Goal: Task Accomplishment & Management: Use online tool/utility

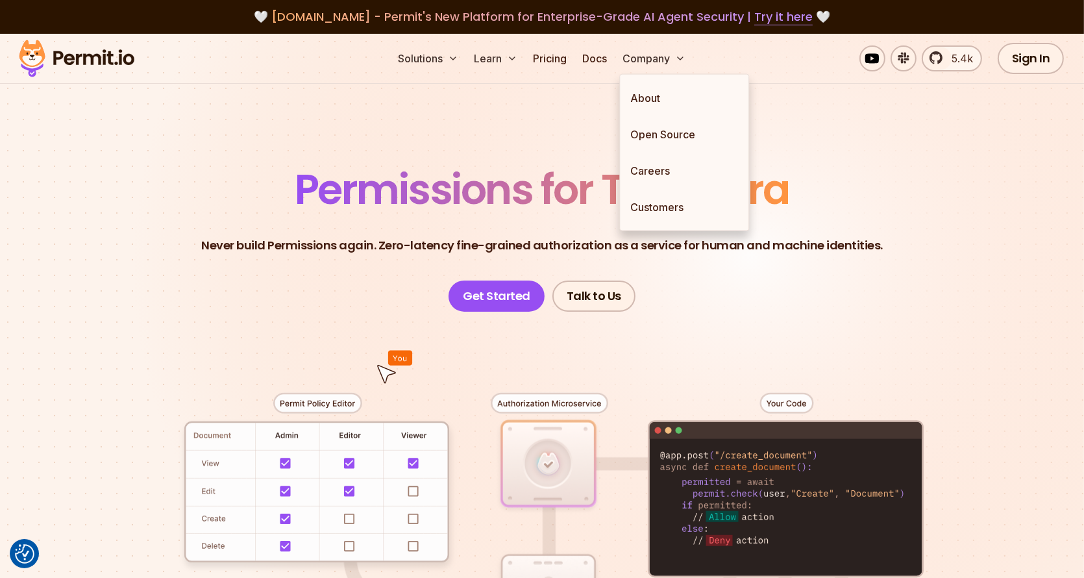
click at [561, 73] on div "Solutions Learn Pricing Docs Company About Open Source Careers Customers 5.4k S…" at bounding box center [542, 59] width 1084 height 50
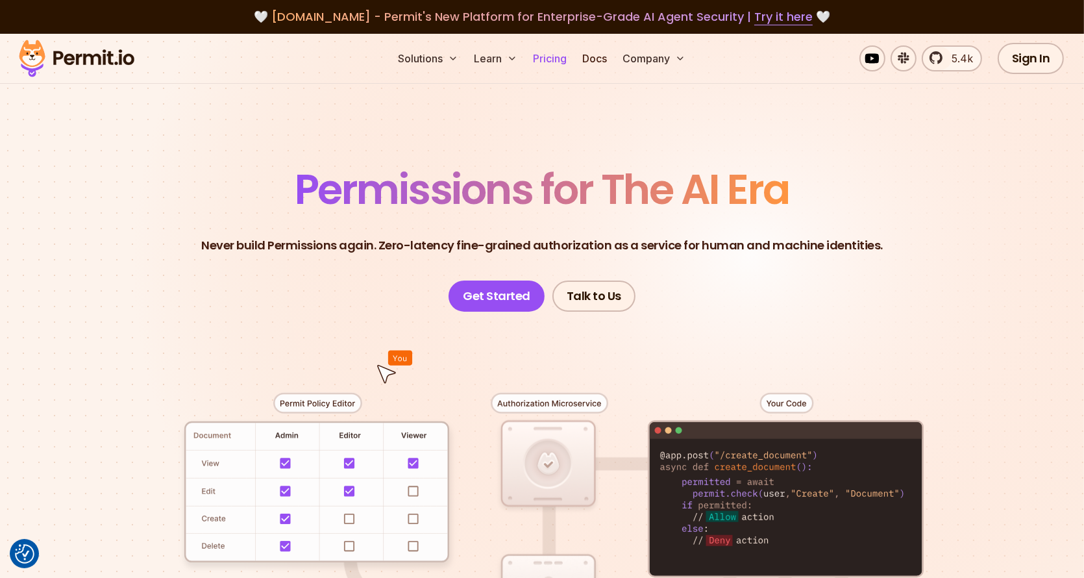
click at [559, 65] on link "Pricing" at bounding box center [550, 58] width 44 height 26
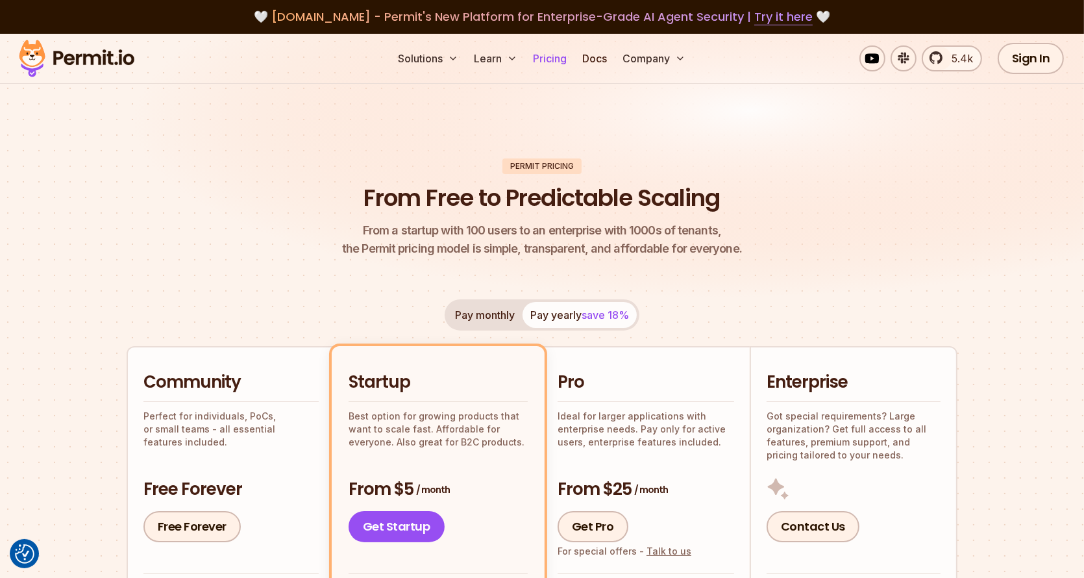
click at [557, 56] on link "Pricing" at bounding box center [550, 58] width 44 height 26
click at [1050, 44] on link "Sign In" at bounding box center [1031, 58] width 67 height 31
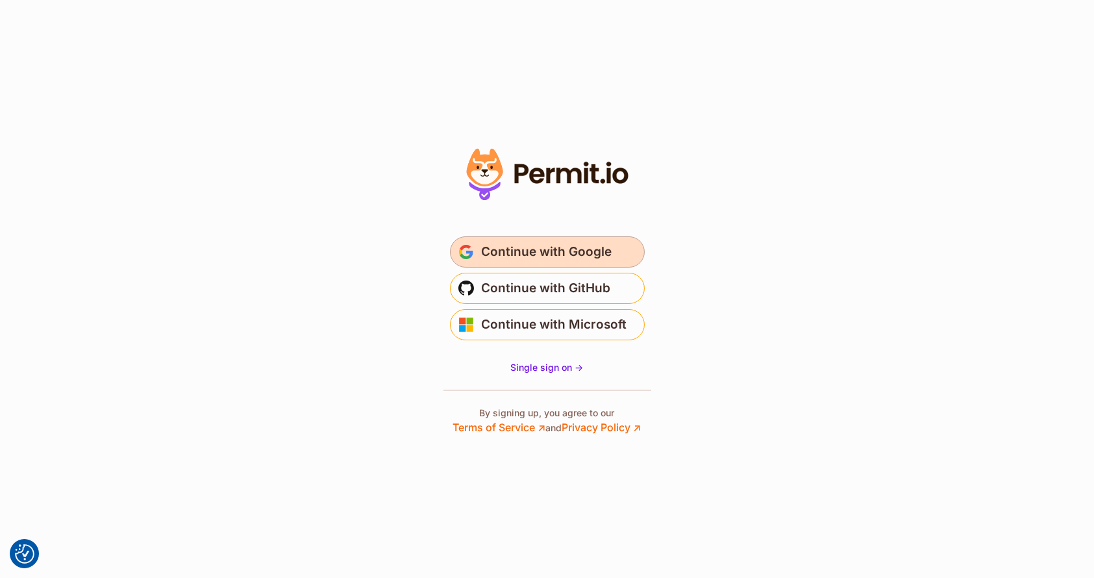
click at [541, 250] on span "Continue with Google" at bounding box center [547, 251] width 130 height 21
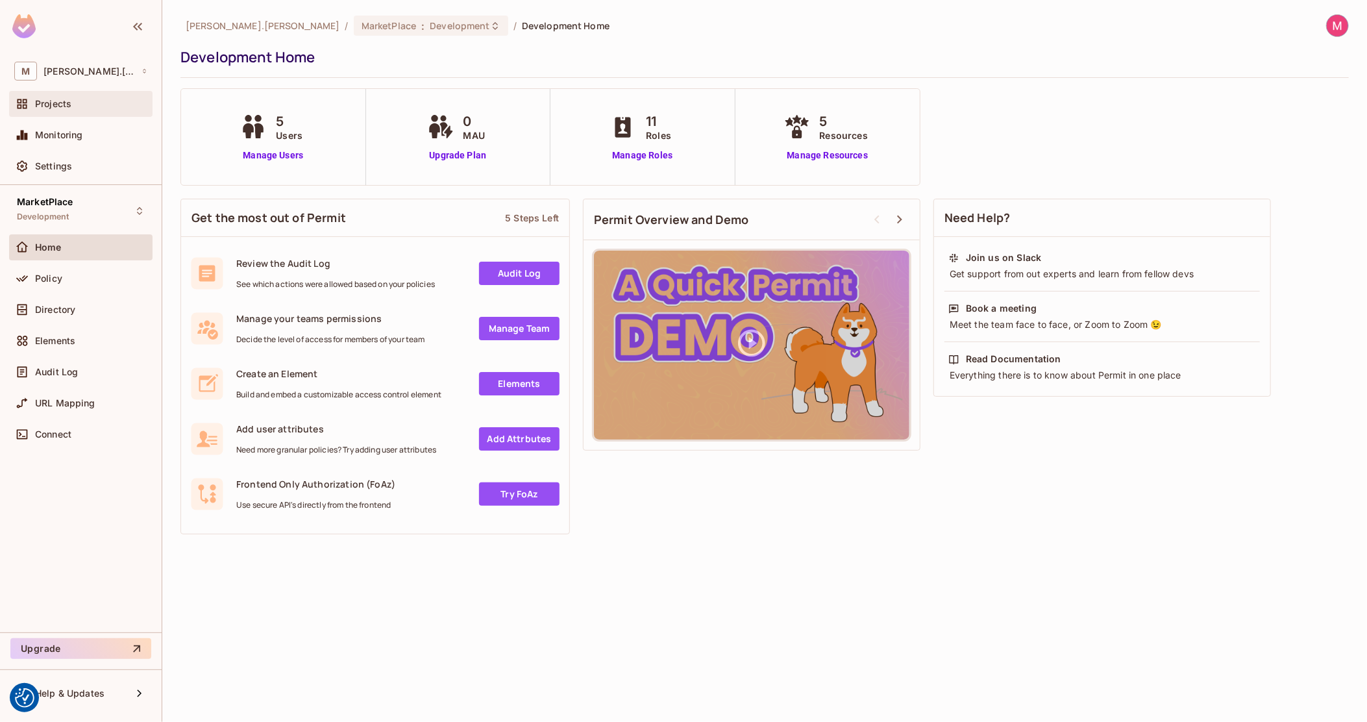
click at [83, 107] on div "Projects" at bounding box center [91, 104] width 112 height 10
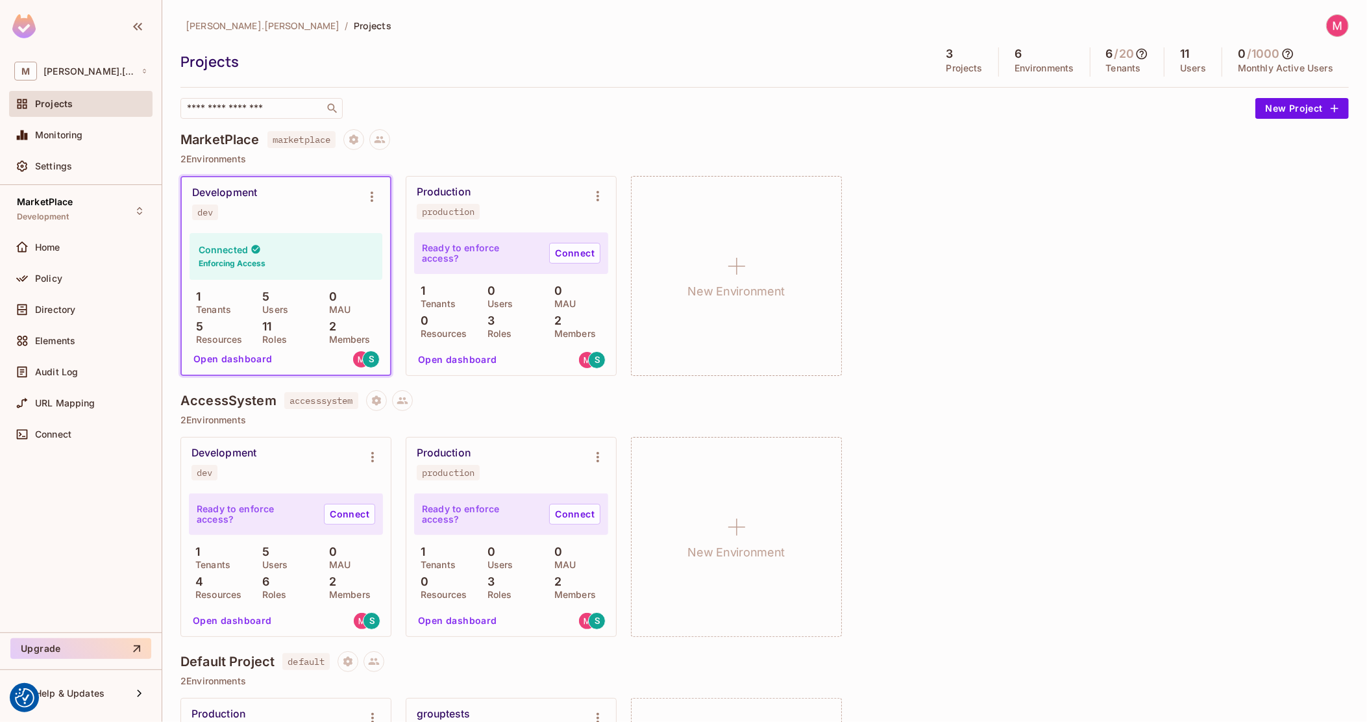
click at [1135, 54] on icon at bounding box center [1141, 53] width 13 height 13
click at [1174, 39] on div at bounding box center [683, 361] width 1367 height 722
click at [1179, 57] on div "11 Users" at bounding box center [1193, 61] width 58 height 29
click at [1180, 49] on h5 "11" at bounding box center [1184, 53] width 9 height 13
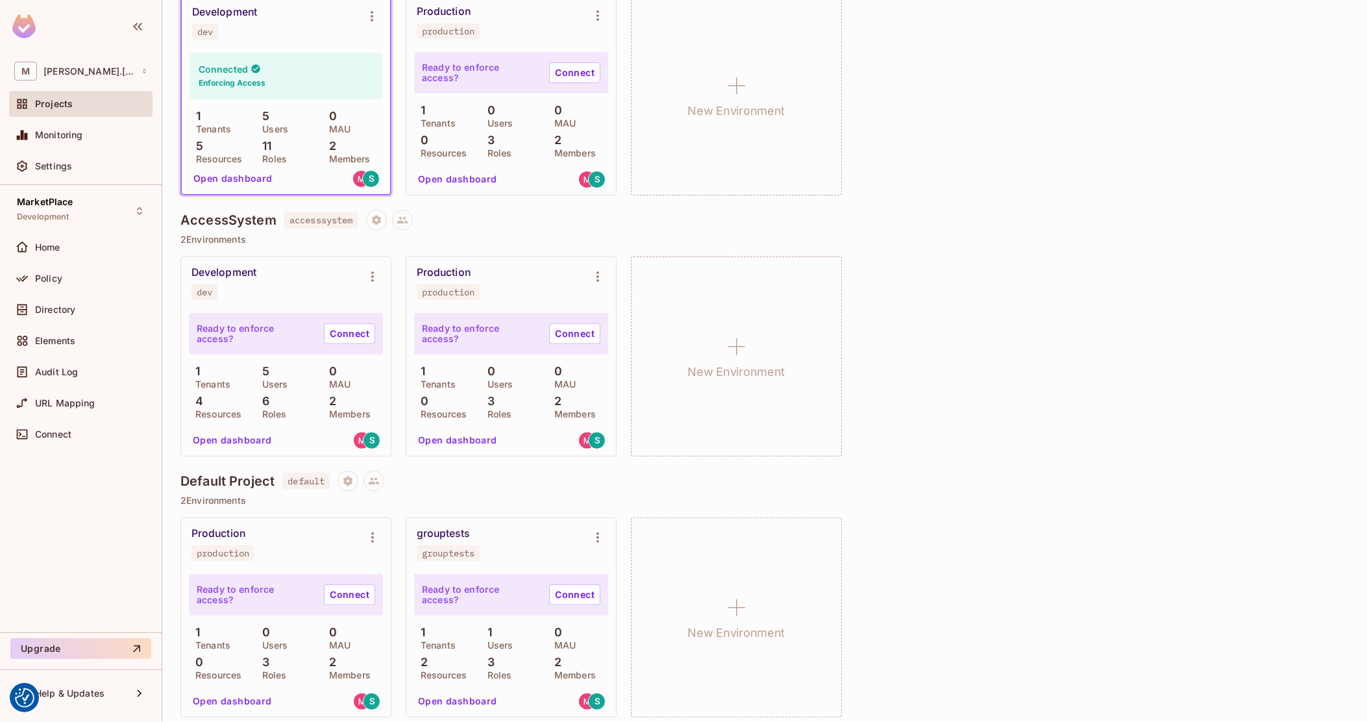
scroll to position [190, 0]
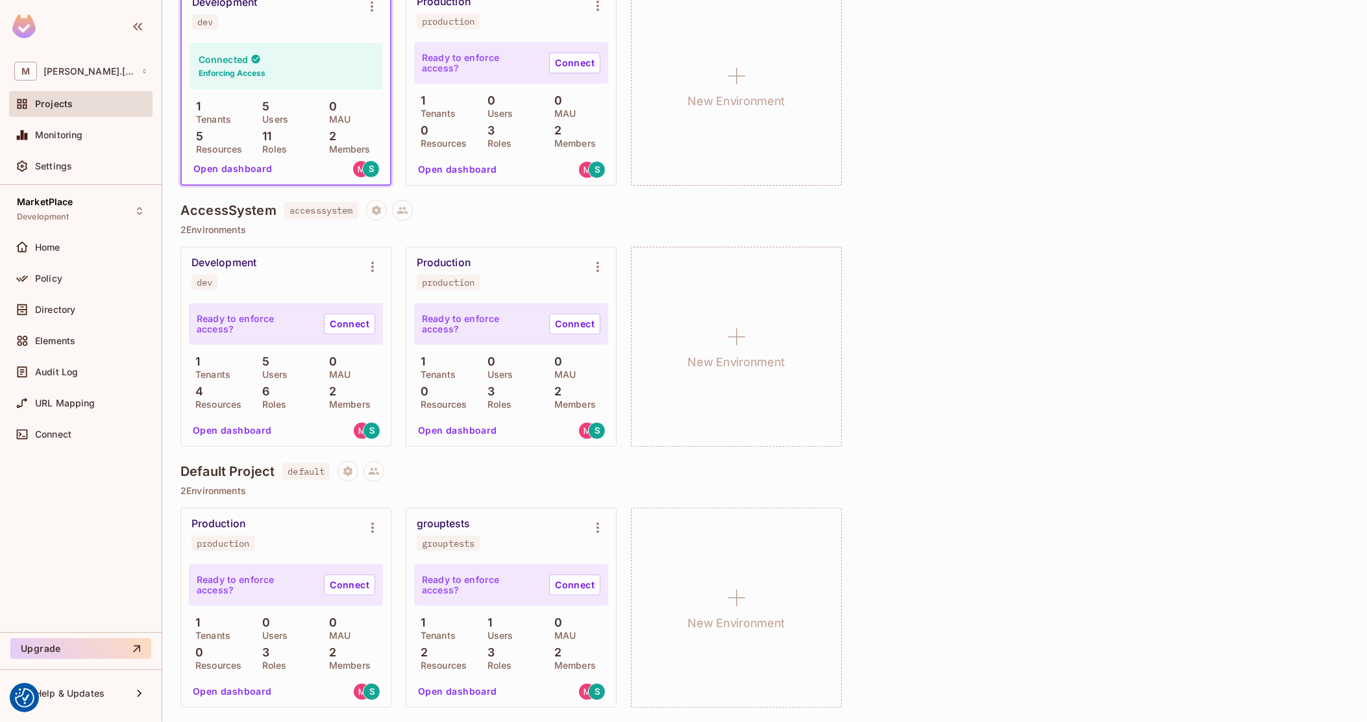
click at [230, 437] on button "Open dashboard" at bounding box center [233, 430] width 90 height 21
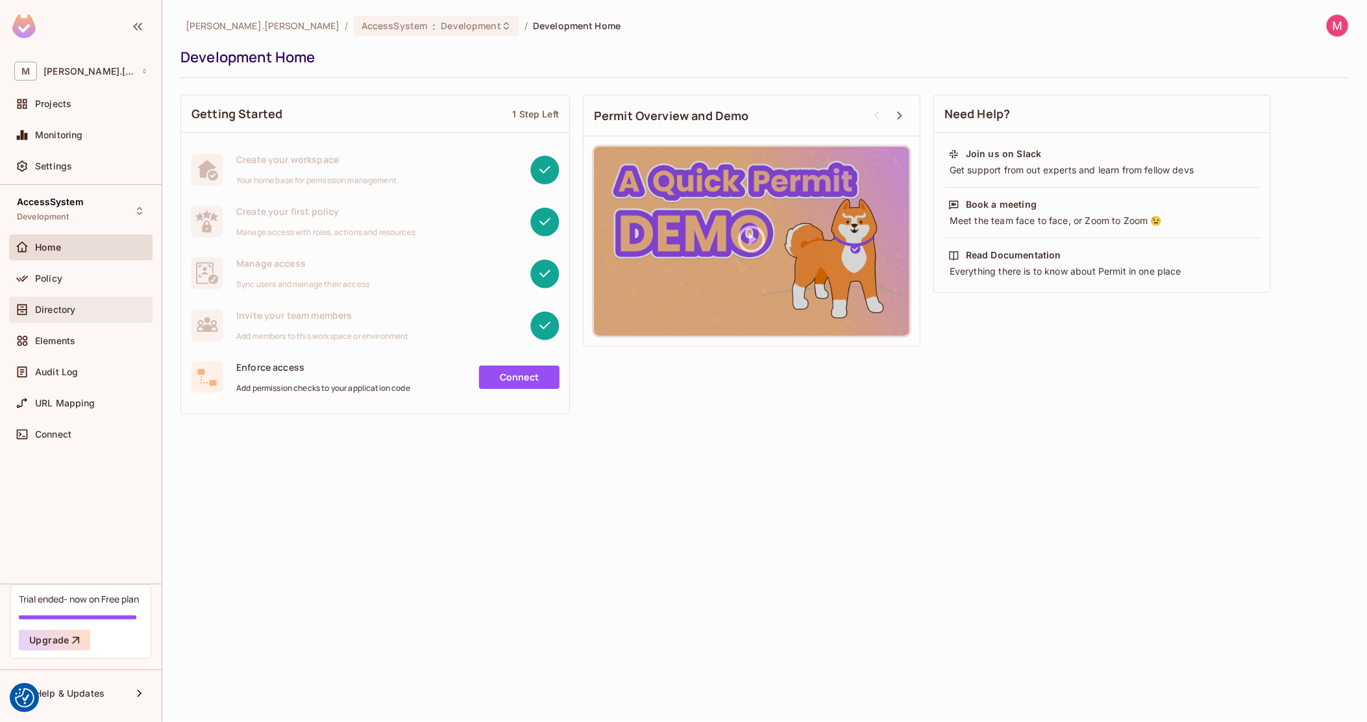
click at [112, 310] on div "Directory" at bounding box center [91, 309] width 112 height 10
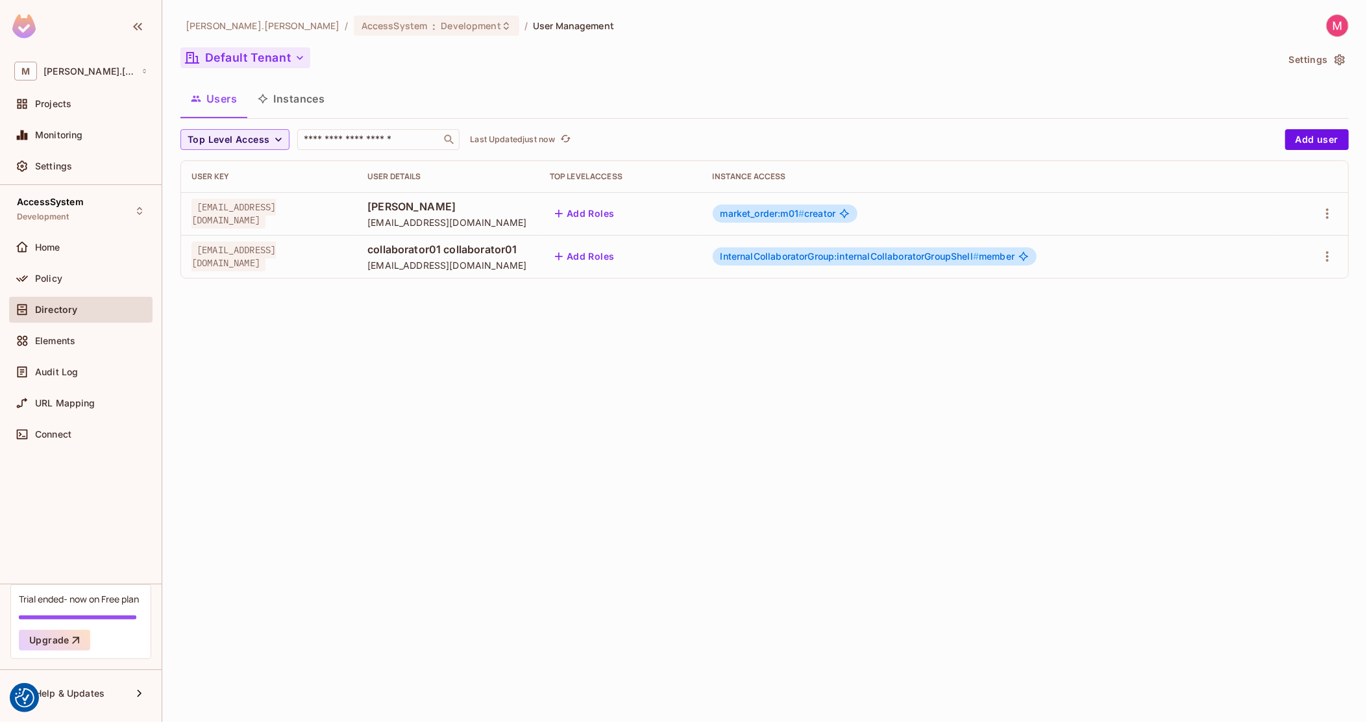
click at [298, 59] on icon "button" at bounding box center [299, 57] width 13 height 13
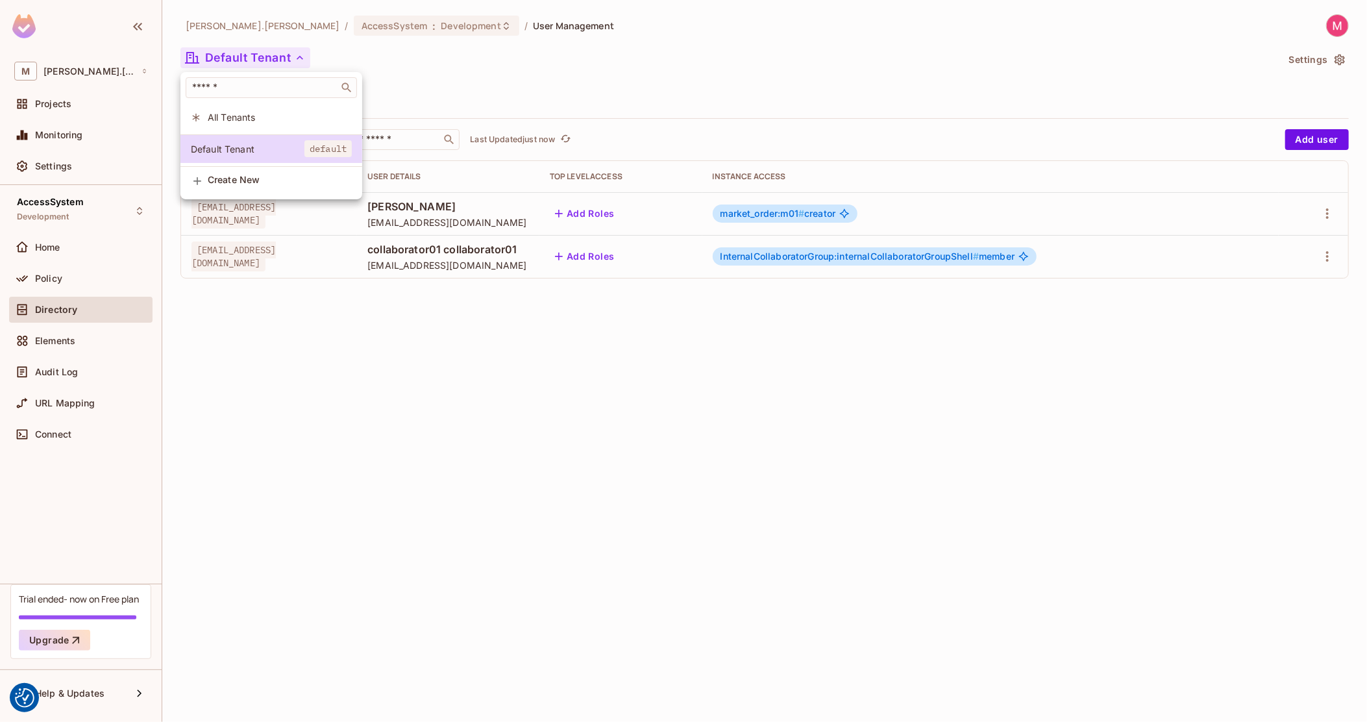
click at [586, 76] on div at bounding box center [683, 361] width 1367 height 722
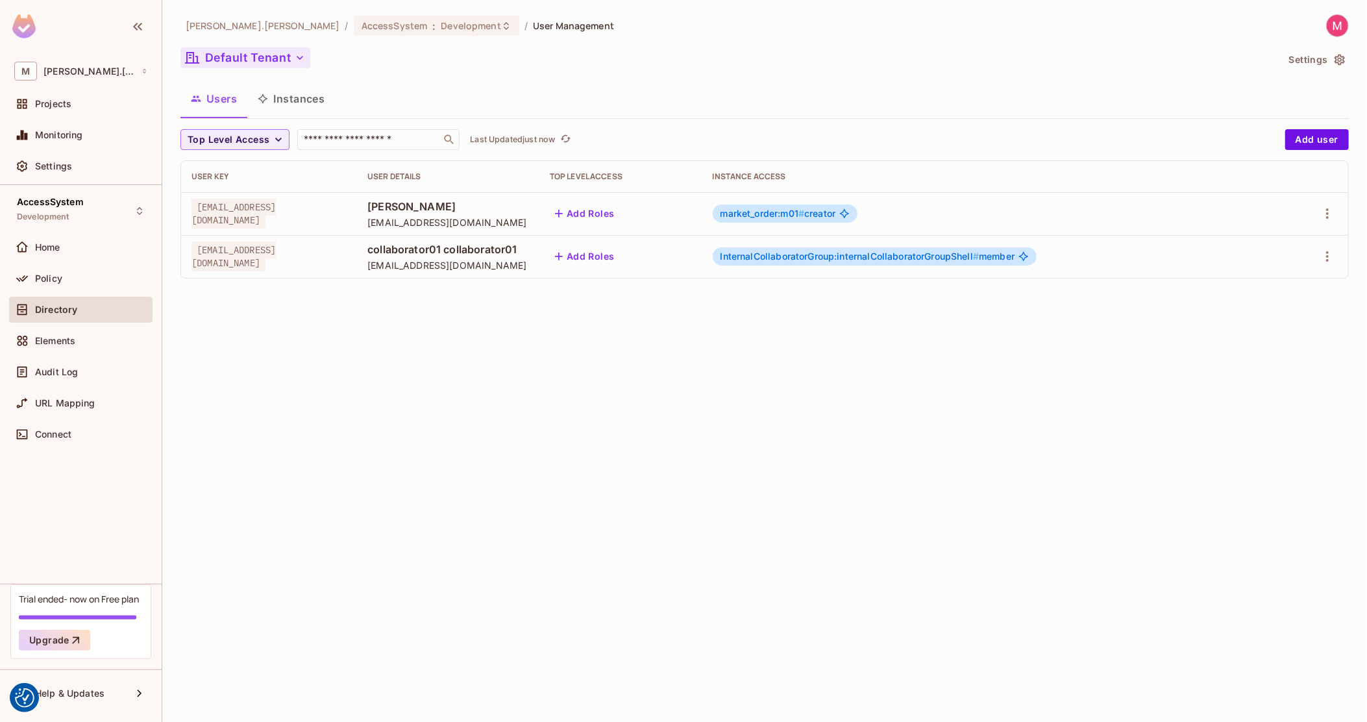
click at [259, 53] on button "Default Tenant" at bounding box center [245, 57] width 130 height 21
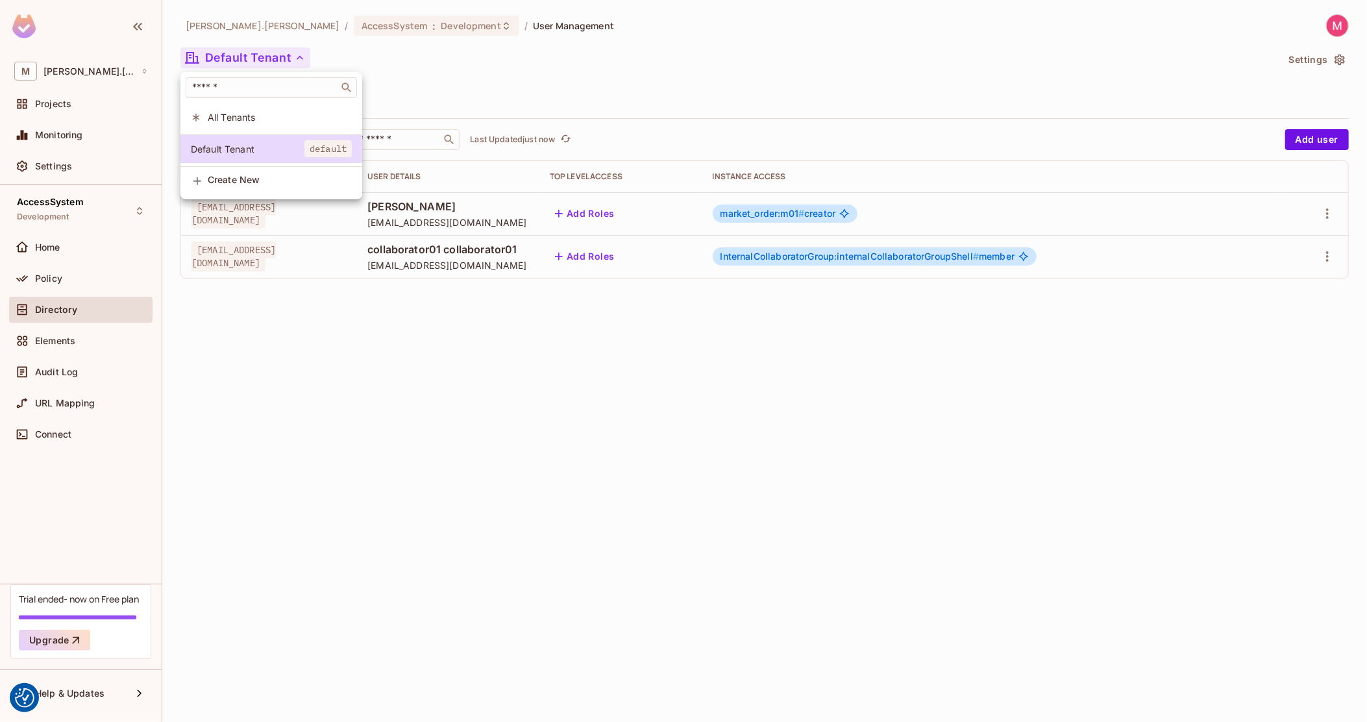
click at [249, 117] on span "All Tenants" at bounding box center [280, 117] width 144 height 12
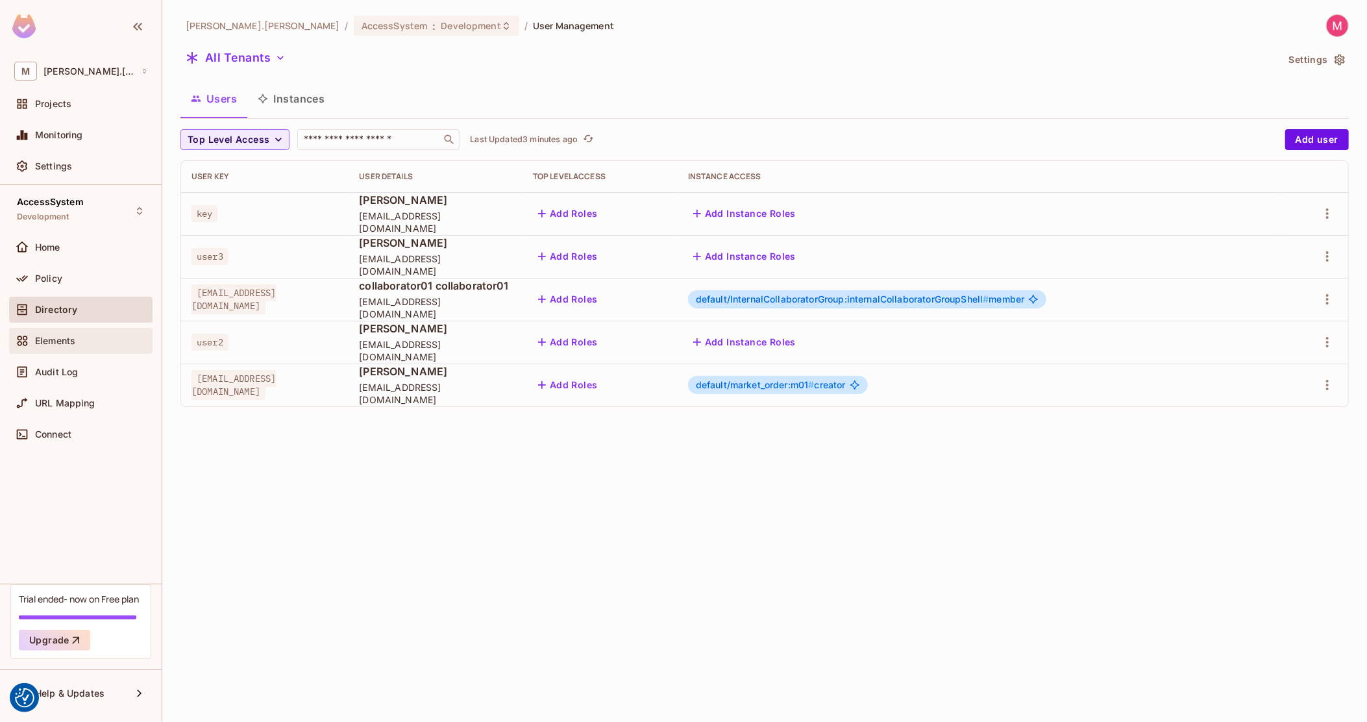
click at [86, 336] on div "Elements" at bounding box center [91, 341] width 112 height 10
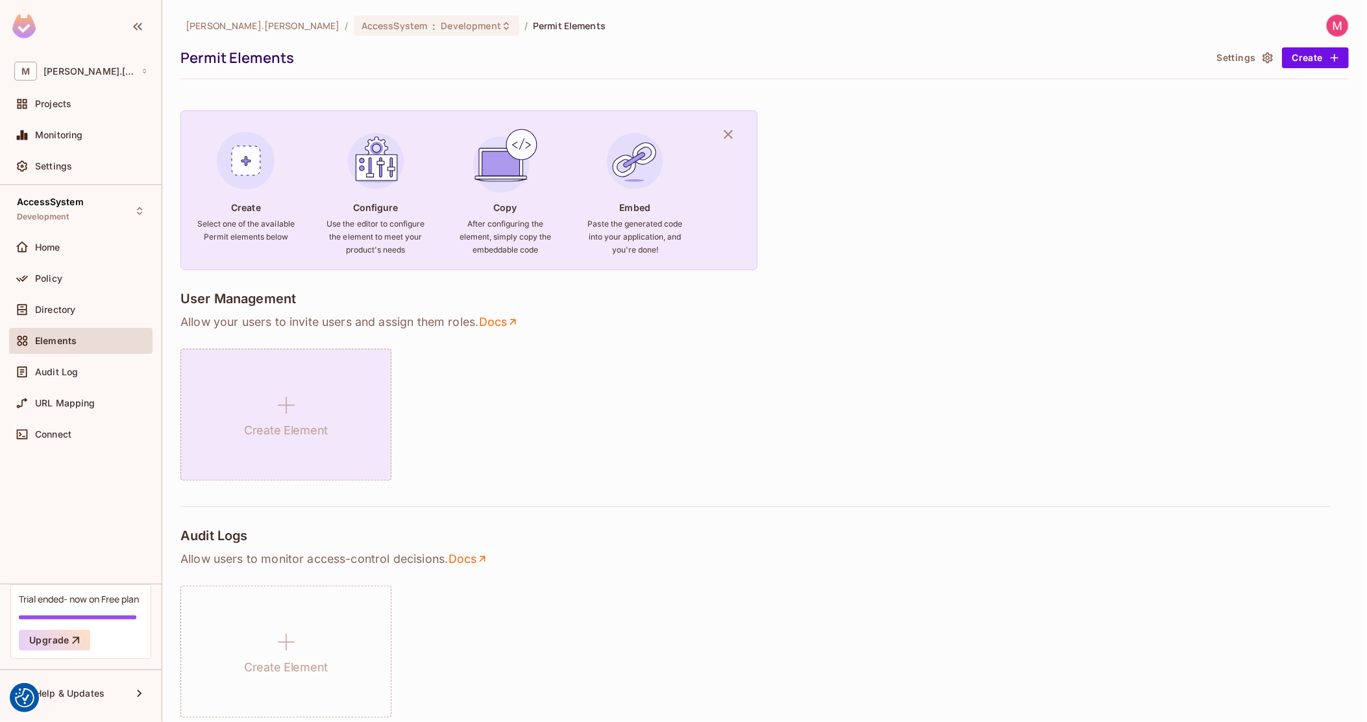
click at [288, 414] on icon at bounding box center [286, 404] width 31 height 31
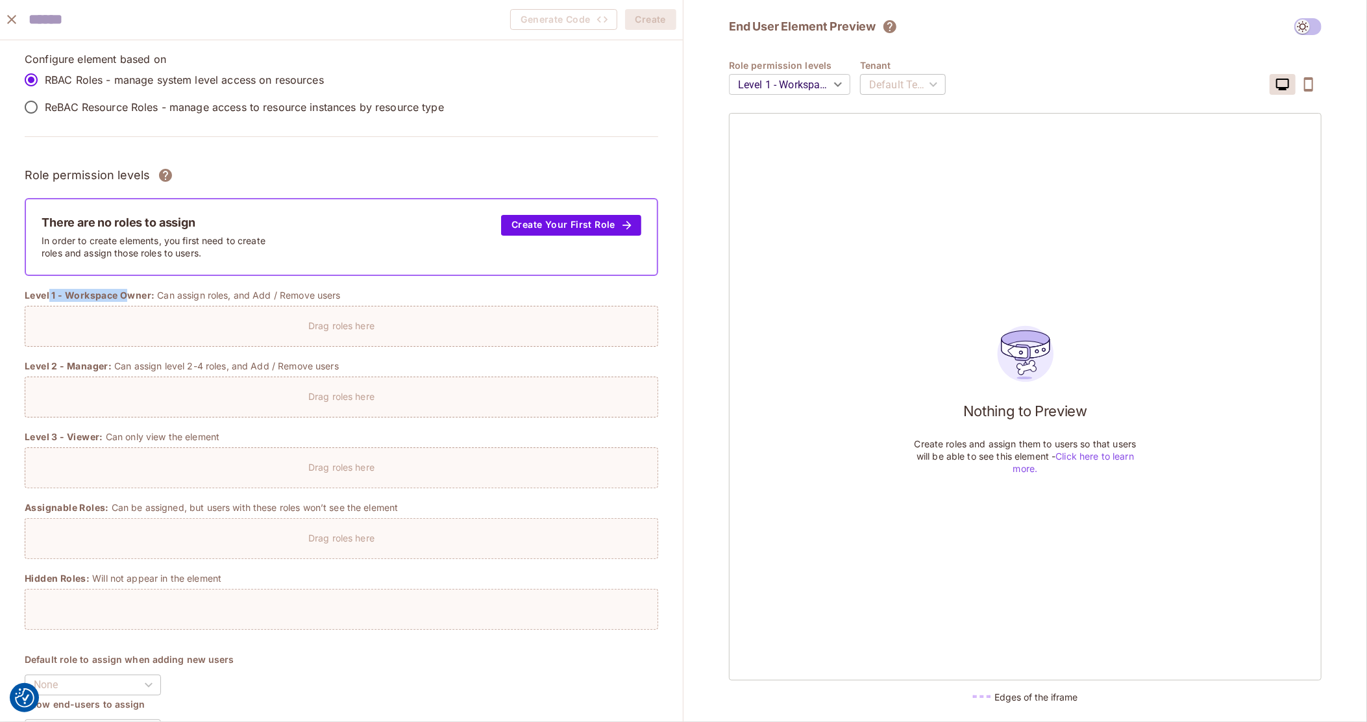
drag, startPoint x: 96, startPoint y: 291, endPoint x: 162, endPoint y: 292, distance: 66.2
click at [154, 292] on span "Level 1 - Workspace Owner:" at bounding box center [90, 295] width 130 height 13
click at [97, 360] on span "Level 2 - Manager:" at bounding box center [68, 366] width 87 height 13
click at [628, 215] on button "Create Your First Role" at bounding box center [571, 225] width 140 height 21
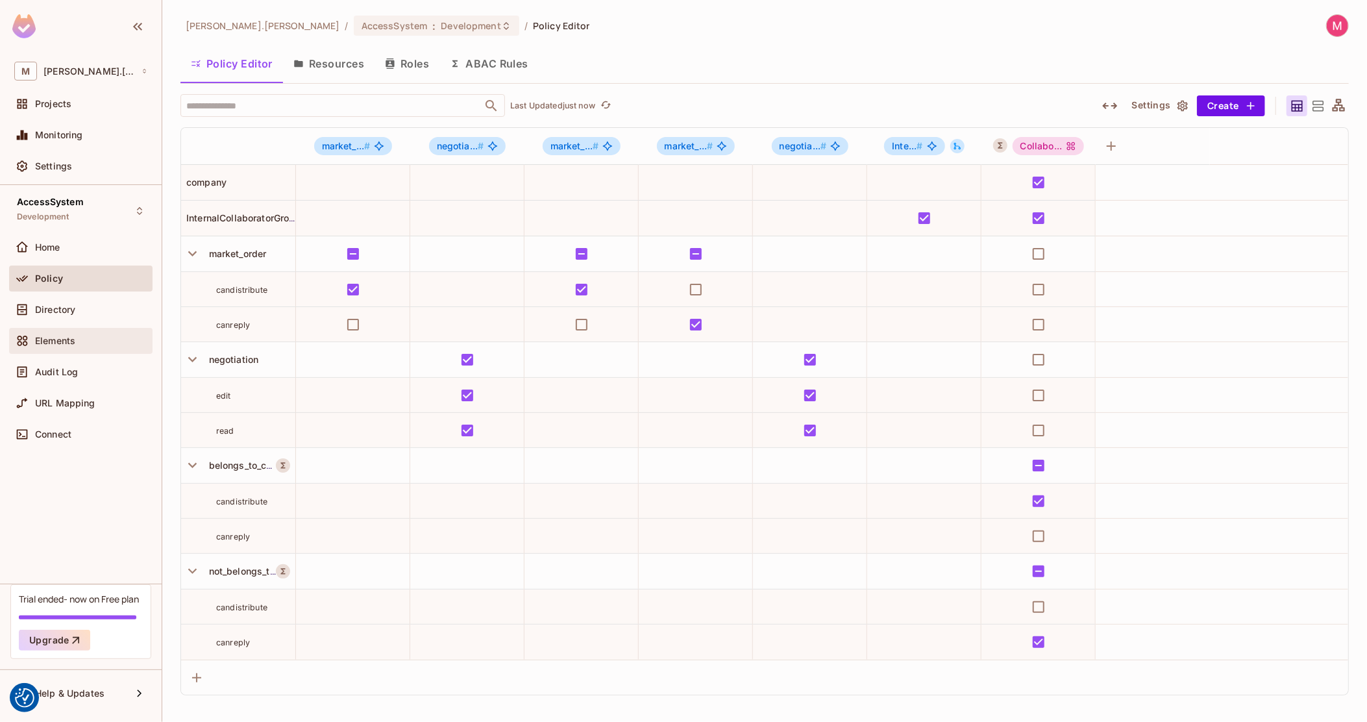
click at [93, 343] on div "Elements" at bounding box center [91, 341] width 112 height 10
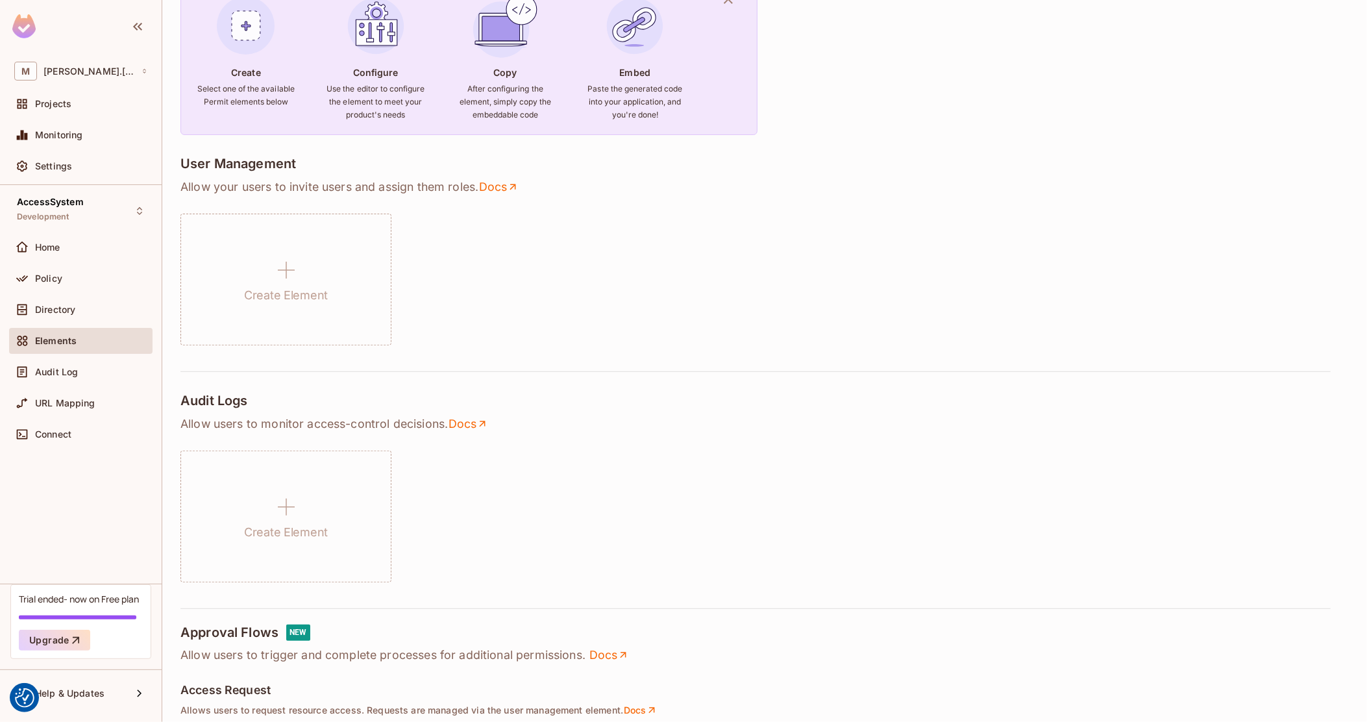
scroll to position [162, 0]
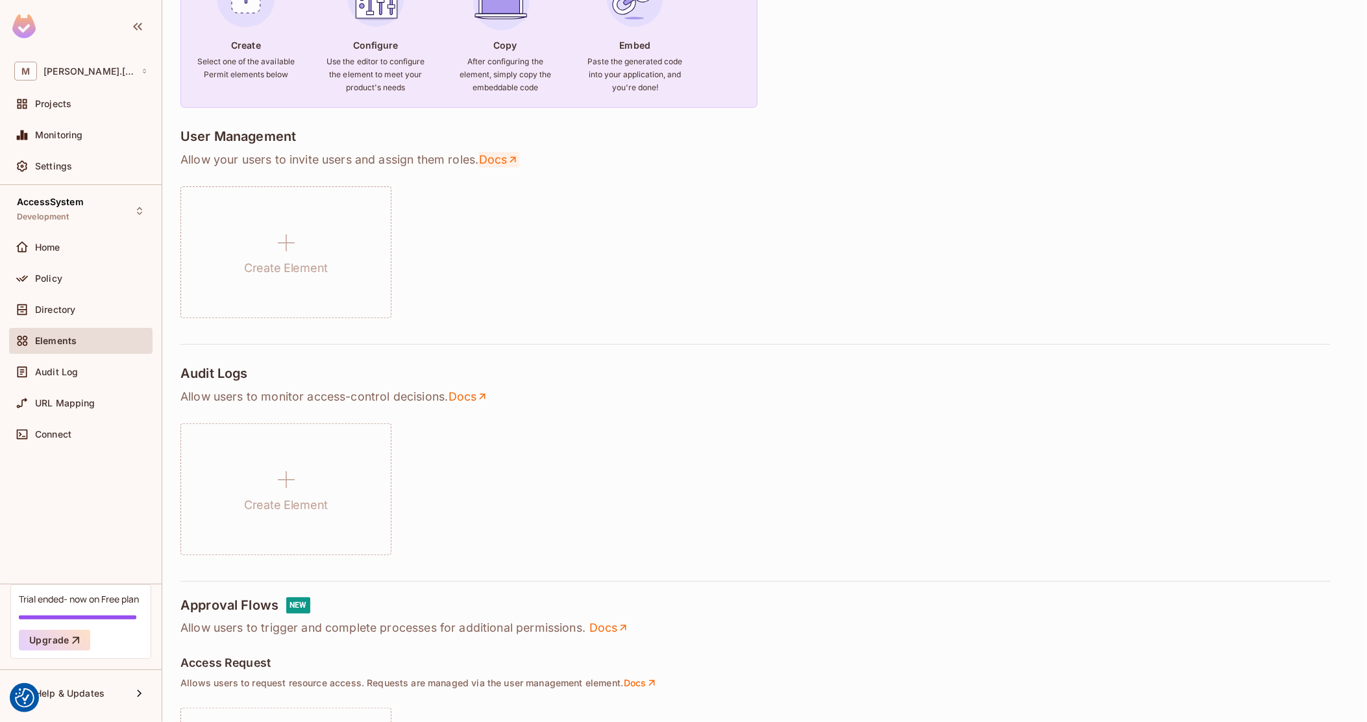
click at [513, 155] on icon at bounding box center [513, 160] width 12 height 12
